Goal: Task Accomplishment & Management: Manage account settings

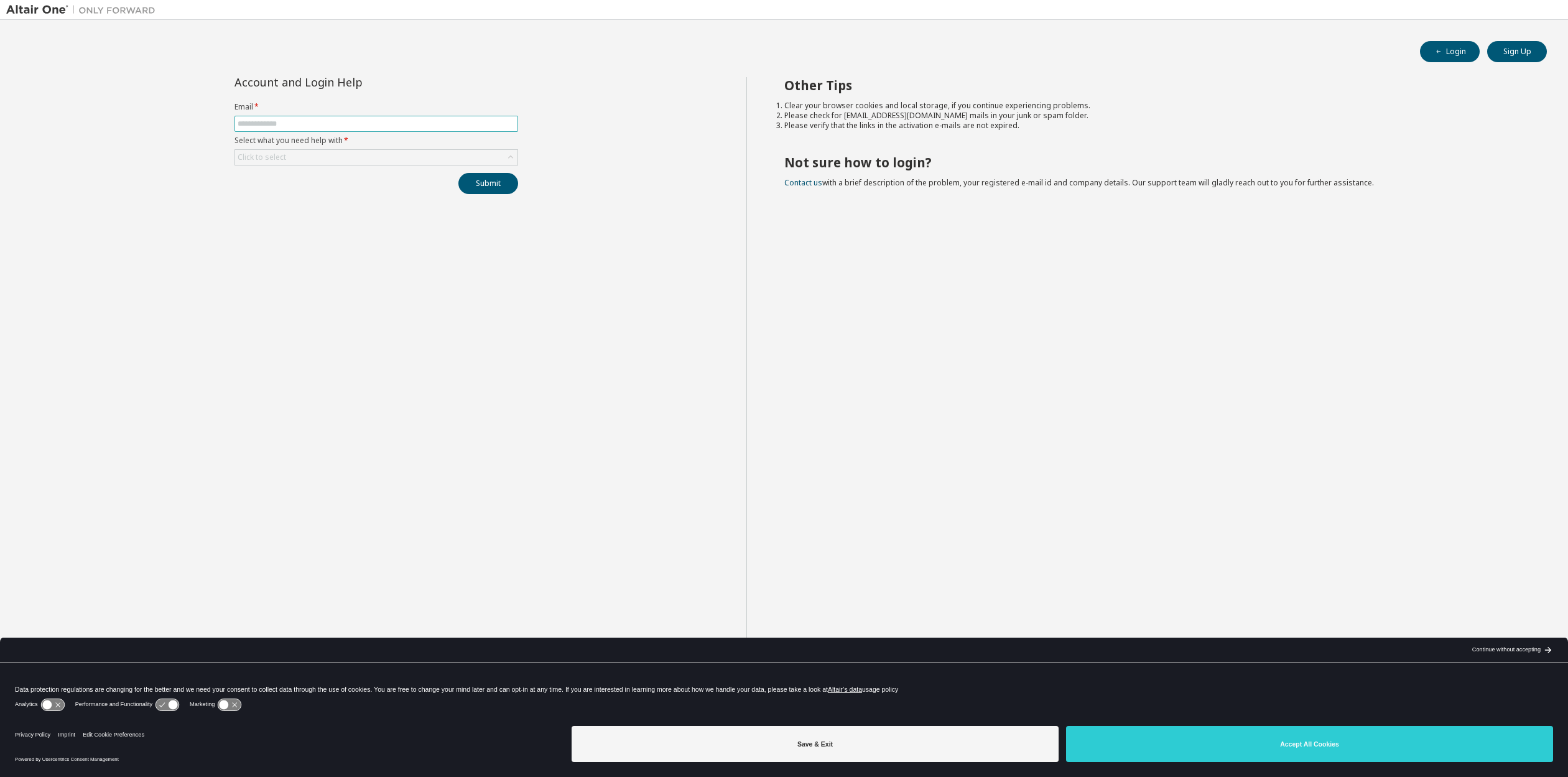
click at [305, 123] on input "text" at bounding box center [376, 123] width 277 height 10
type input "**********"
click at [329, 157] on div "Click to select" at bounding box center [376, 157] width 282 height 15
click at [306, 193] on li "I forgot my password" at bounding box center [375, 192] width 280 height 16
click at [498, 186] on button "Submit" at bounding box center [488, 183] width 60 height 21
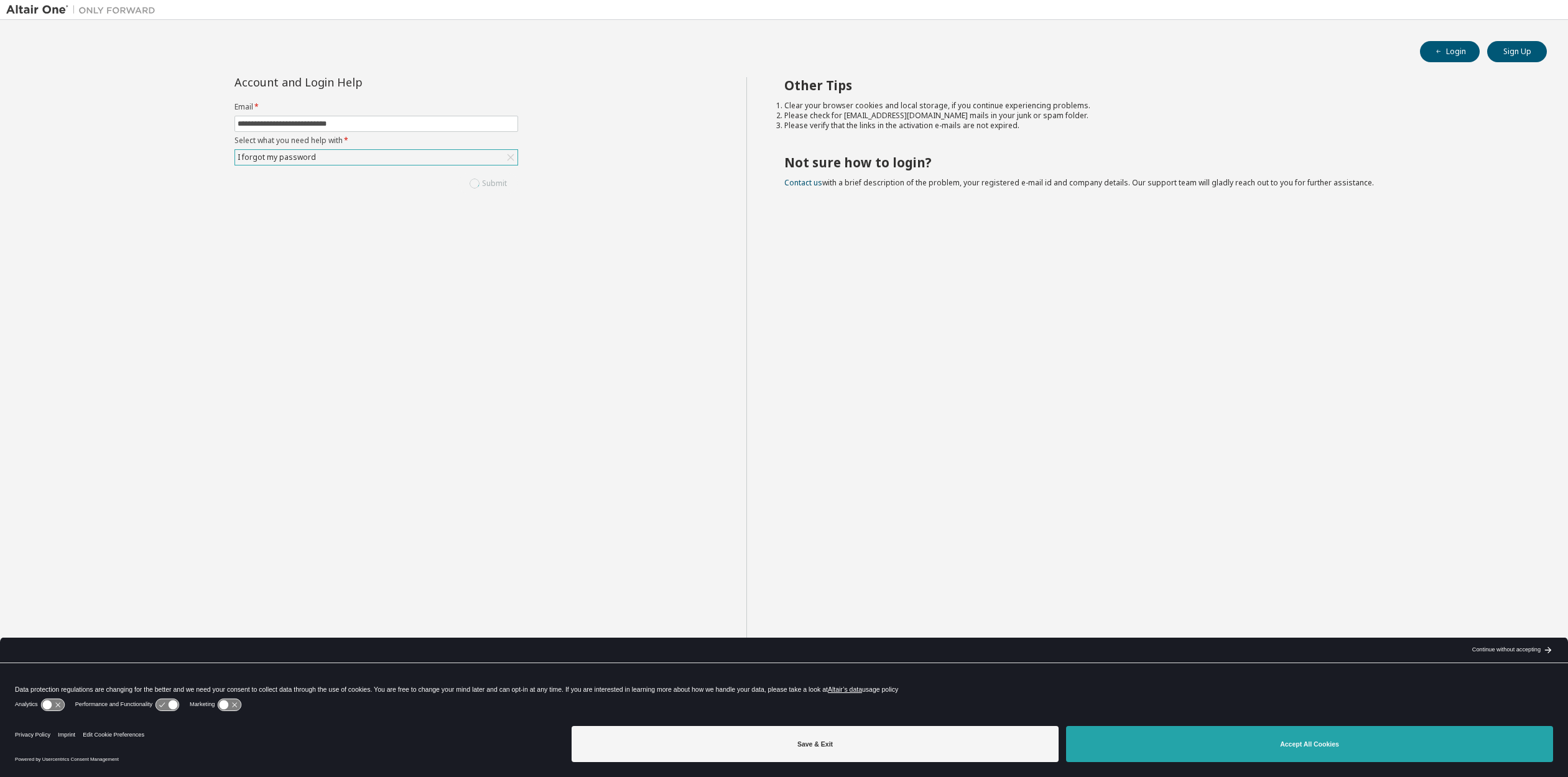
click at [1348, 745] on button "Accept All Cookies" at bounding box center [1309, 744] width 487 height 36
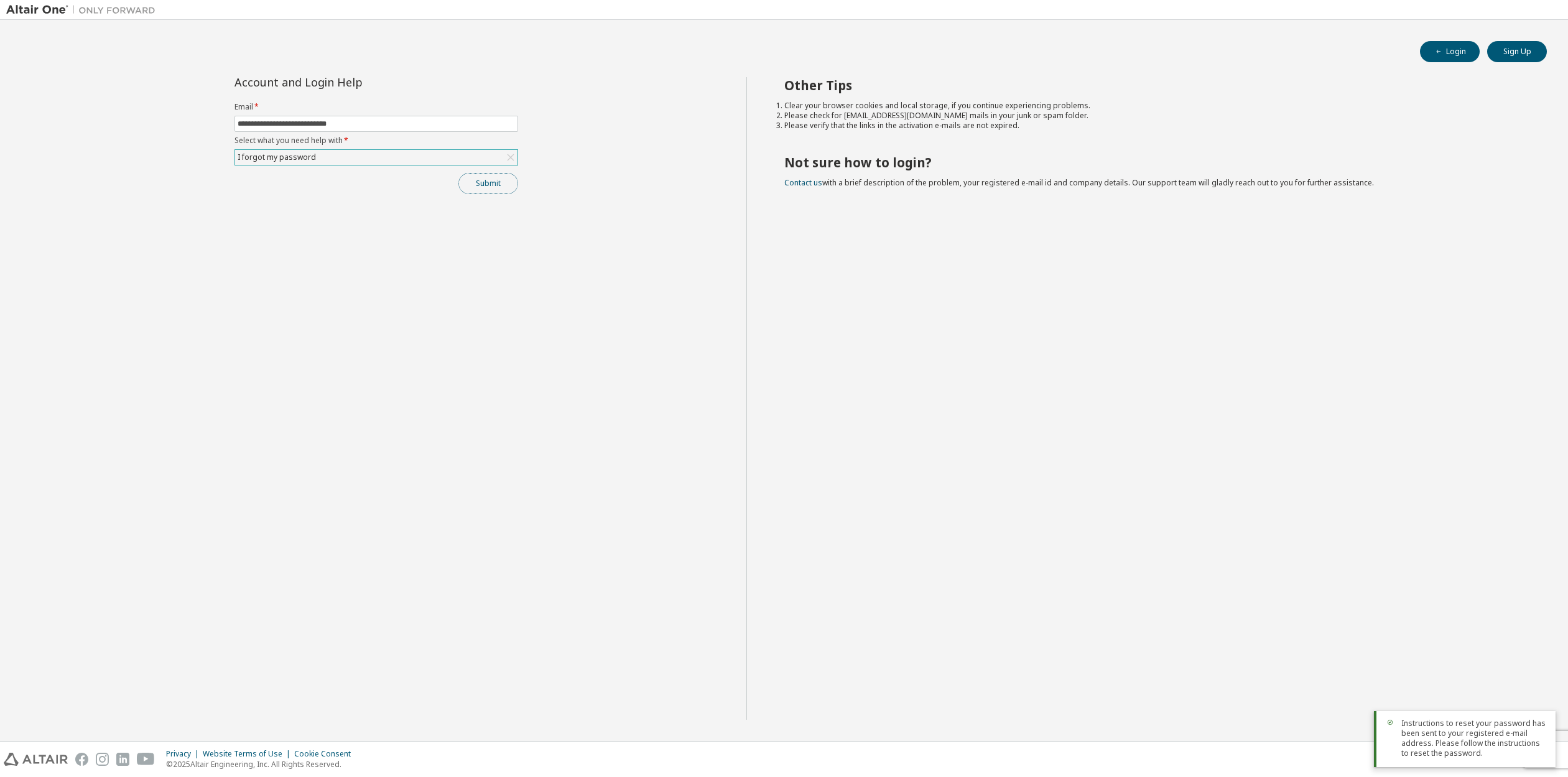
click at [501, 180] on button "Submit" at bounding box center [488, 183] width 60 height 21
click at [1545, 741] on icon "button" at bounding box center [1542, 743] width 8 height 8
click at [484, 185] on button "Submit" at bounding box center [488, 183] width 60 height 21
click at [1450, 45] on button "Login" at bounding box center [1450, 52] width 60 height 21
click at [248, 122] on input "text" at bounding box center [376, 123] width 277 height 10
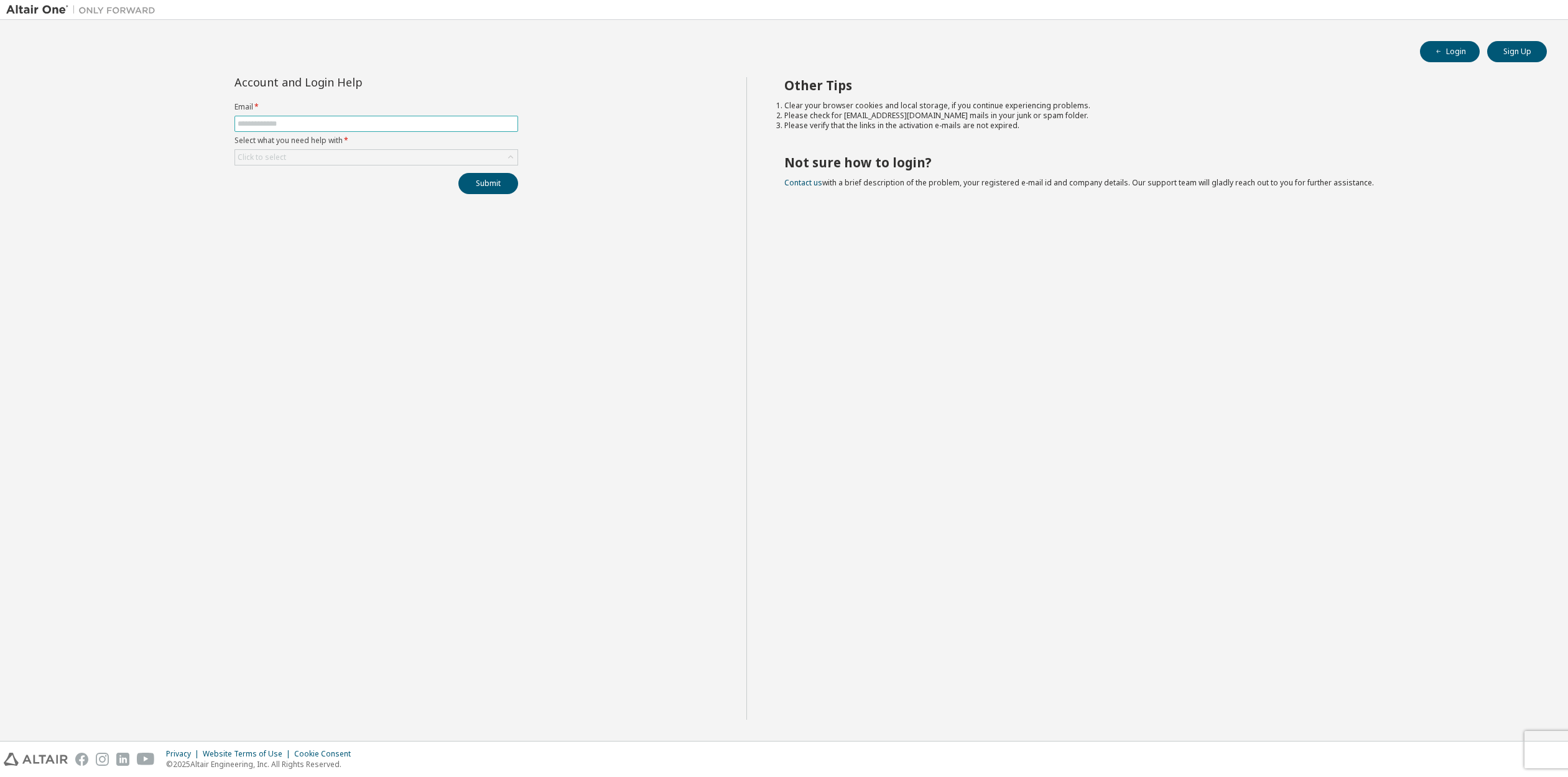
type input "**********"
click at [314, 158] on div "Click to select" at bounding box center [376, 157] width 282 height 15
click at [812, 184] on link "Contact us" at bounding box center [803, 182] width 38 height 10
click at [302, 157] on div "Click to select" at bounding box center [376, 157] width 282 height 15
click at [289, 195] on li "I forgot my password" at bounding box center [375, 192] width 280 height 16
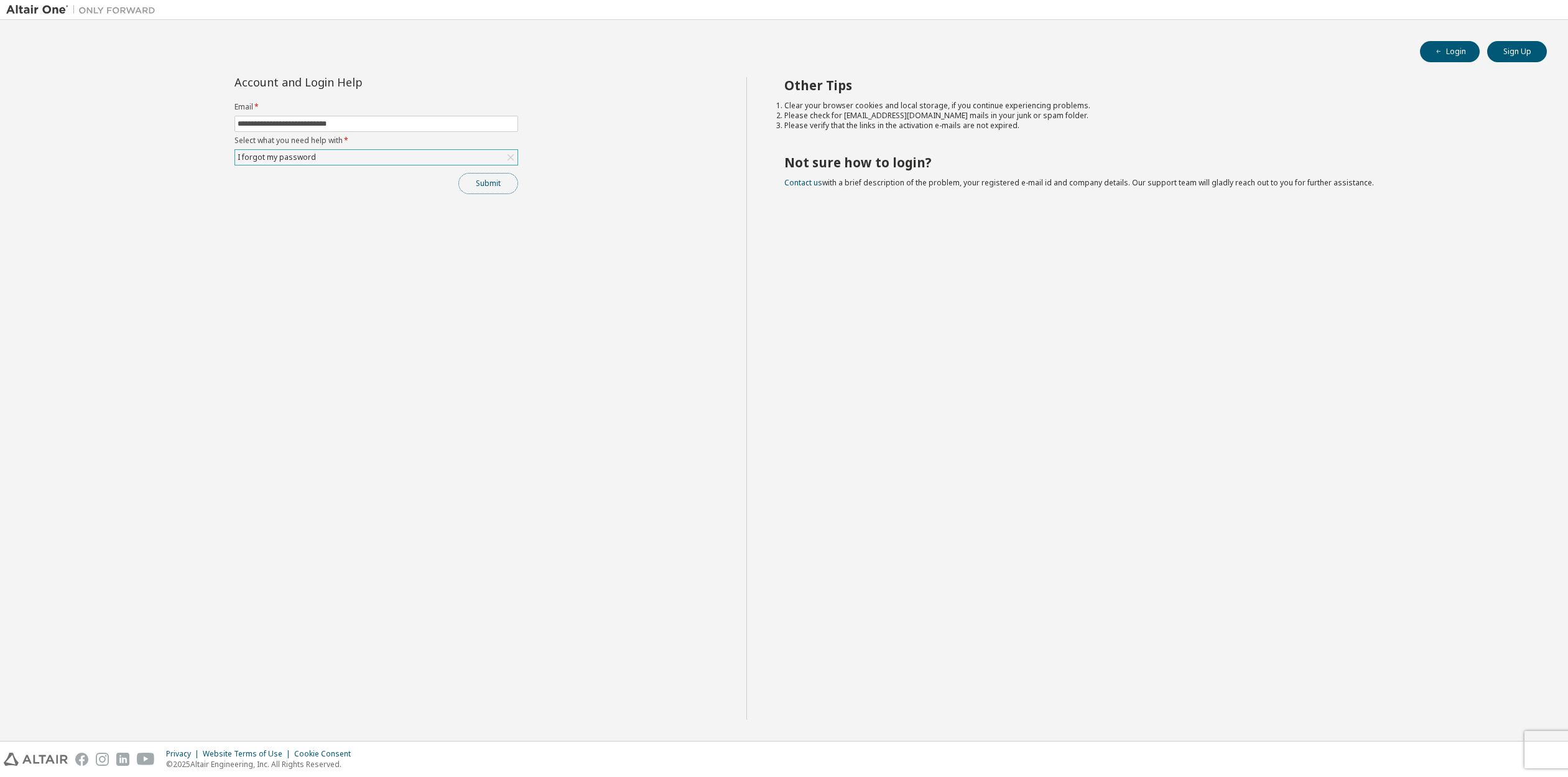
click at [488, 181] on button "Submit" at bounding box center [488, 183] width 60 height 21
click at [1470, 744] on link "Altair support" at bounding box center [1477, 743] width 50 height 10
